Goal: Complete application form

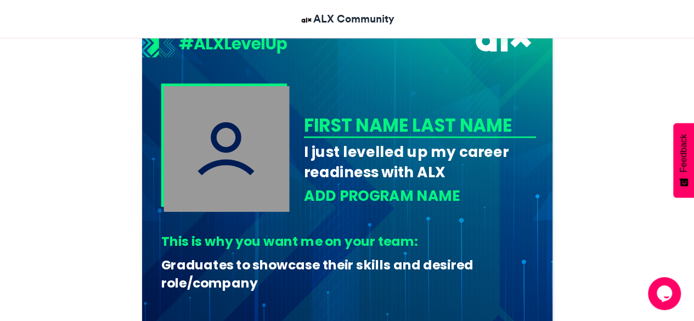
scroll to position [342, 0]
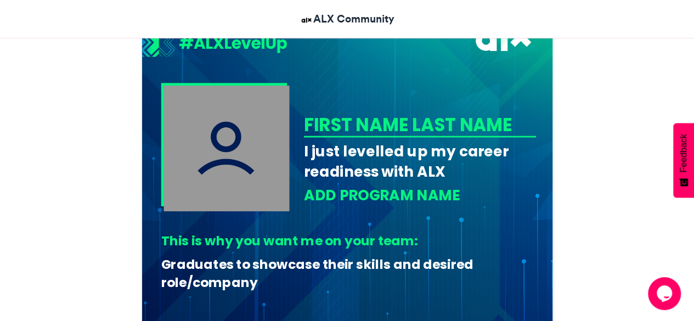
click at [477, 119] on div "FIRST NAME LAST NAME" at bounding box center [417, 124] width 228 height 25
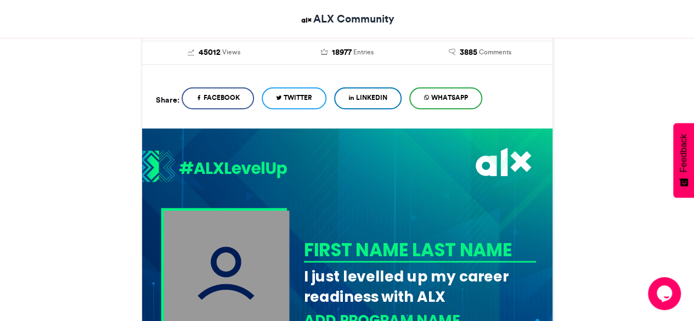
scroll to position [224, 0]
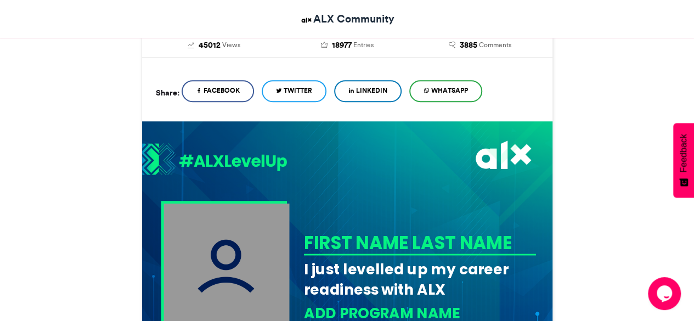
click at [386, 82] on link "LinkedIn" at bounding box center [367, 91] width 67 height 22
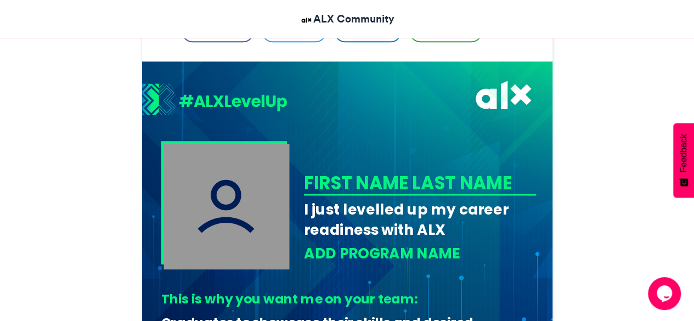
scroll to position [286, 0]
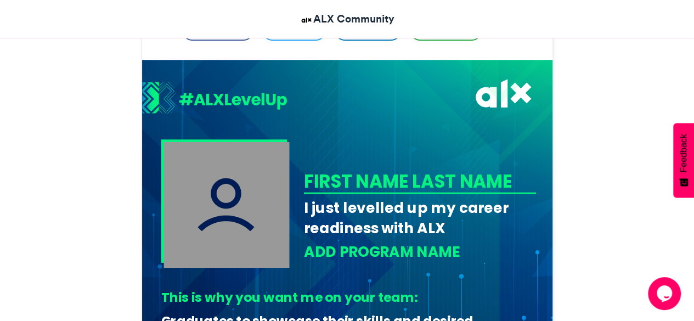
click at [227, 186] on img at bounding box center [227, 205] width 126 height 126
click at [357, 181] on div "FIRST NAME LAST NAME" at bounding box center [417, 180] width 228 height 25
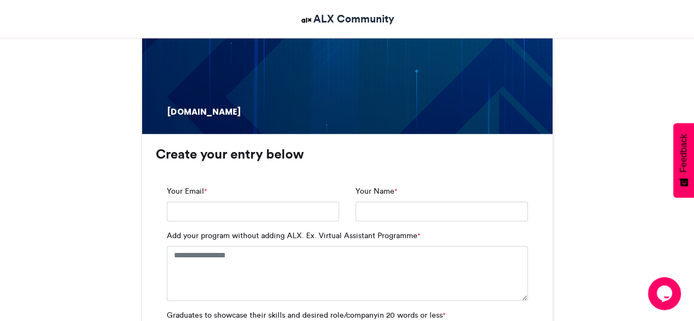
scroll to position [623, 0]
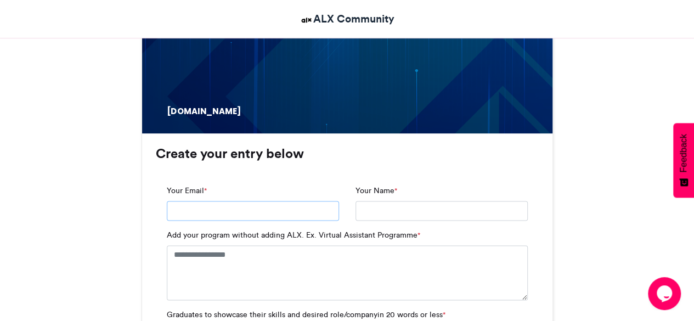
click at [235, 211] on input "Your Email *" at bounding box center [253, 211] width 172 height 20
type input "**********"
click at [406, 215] on input "Your Name *" at bounding box center [442, 211] width 172 height 20
click at [452, 209] on input "**********" at bounding box center [442, 211] width 172 height 20
type input "**********"
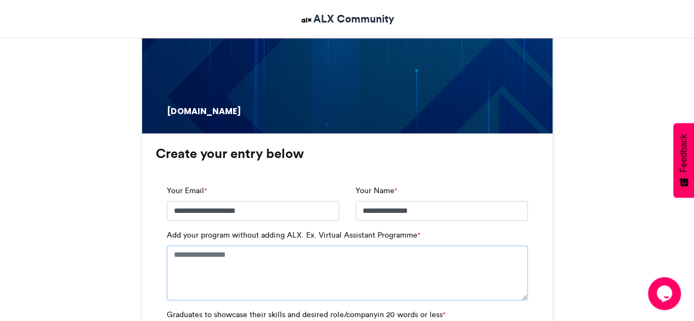
click at [318, 258] on textarea "Add your program without adding ALX. Ex. Virtual Assistant Programme *" at bounding box center [347, 272] width 361 height 55
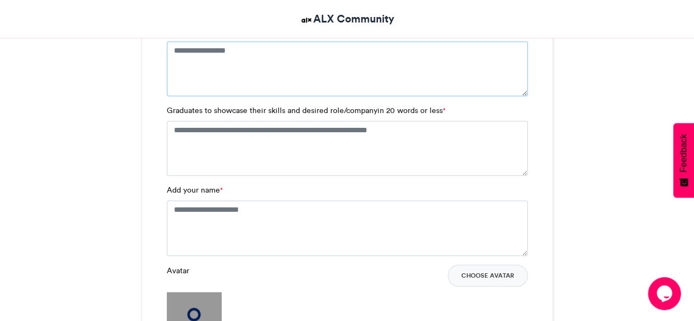
scroll to position [826, 0]
click at [173, 211] on textarea "Add your name *" at bounding box center [347, 228] width 361 height 55
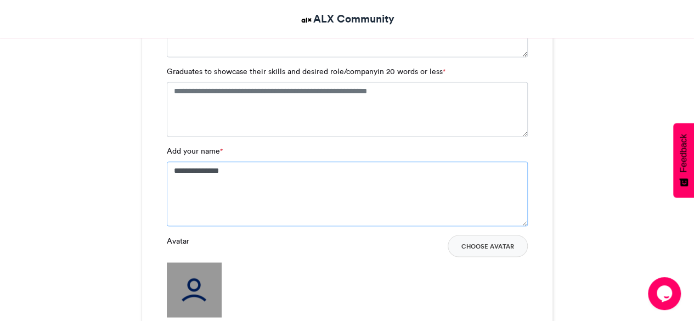
scroll to position [867, 0]
type textarea "**********"
click at [199, 285] on img at bounding box center [194, 288] width 55 height 55
click at [222, 115] on textarea "Graduates to showcase their skills and desired role/companyin 20 words or less *" at bounding box center [347, 108] width 361 height 55
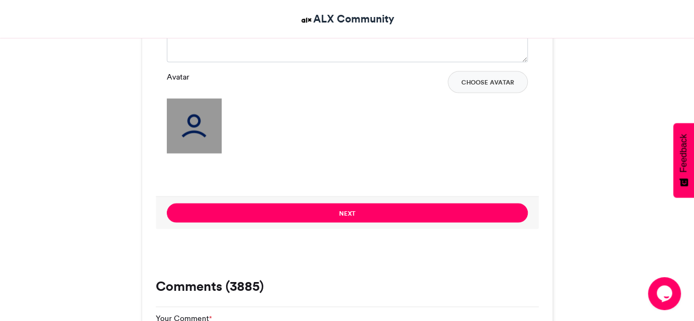
scroll to position [1031, 0]
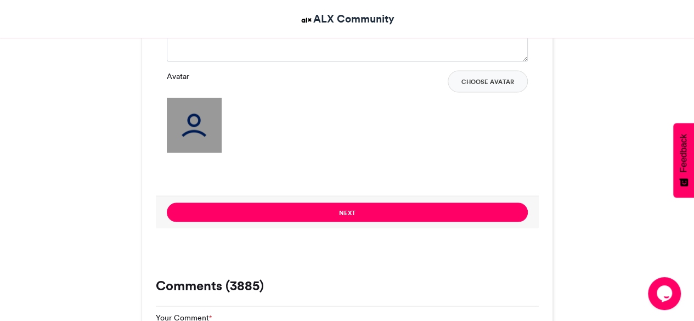
click at [191, 123] on img at bounding box center [194, 125] width 55 height 55
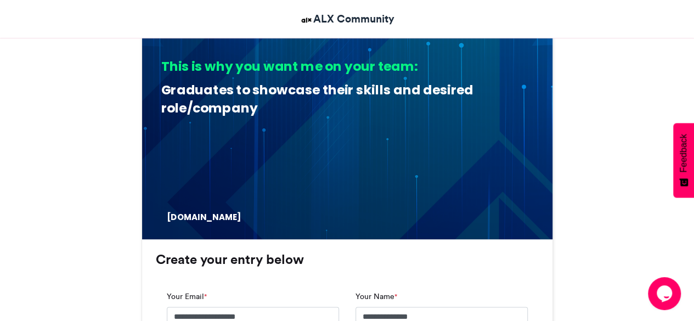
scroll to position [500, 0]
